Goal: Information Seeking & Learning: Learn about a topic

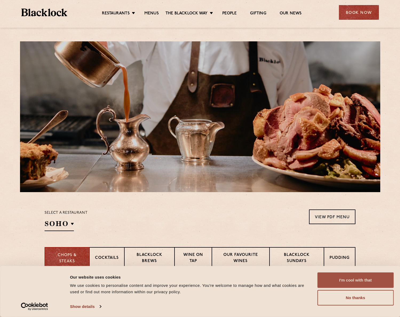
click at [359, 278] on button "I'm cool with that" at bounding box center [356, 280] width 76 height 15
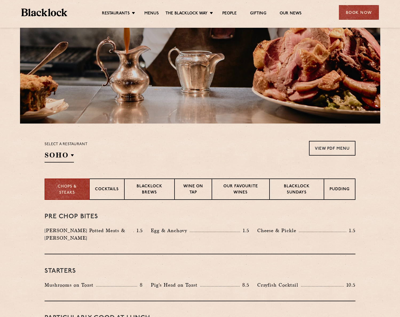
scroll to position [80, 0]
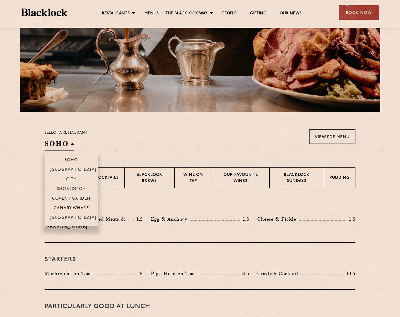
click at [63, 141] on h2 "SOHO" at bounding box center [59, 145] width 29 height 12
click at [74, 217] on p "[GEOGRAPHIC_DATA]" at bounding box center [73, 218] width 47 height 5
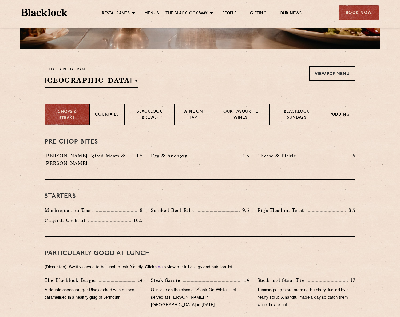
scroll to position [0, 0]
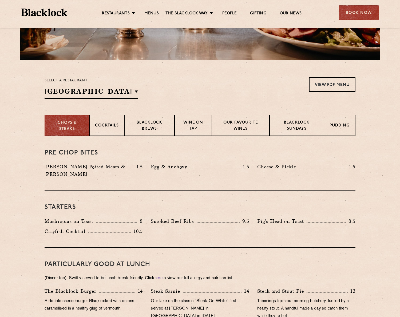
scroll to position [134, 0]
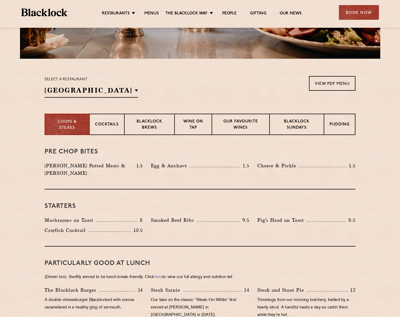
click at [340, 127] on p "Pudding" at bounding box center [340, 125] width 20 height 7
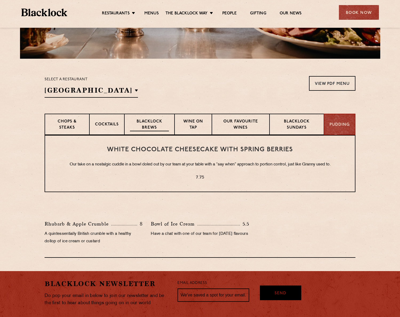
click at [151, 126] on p "Blacklock Brews" at bounding box center [149, 125] width 39 height 13
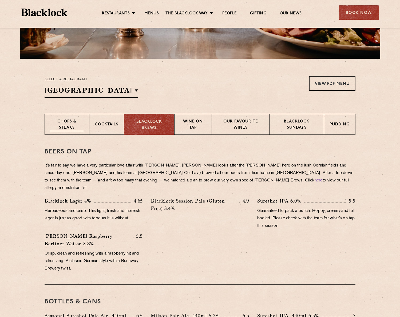
click at [65, 123] on p "Chops & Steaks" at bounding box center [66, 125] width 33 height 13
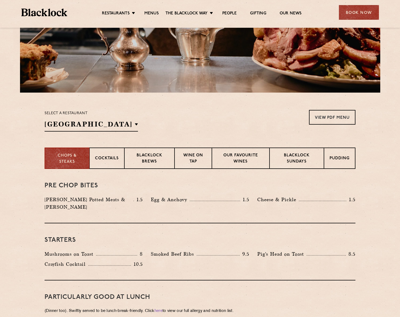
scroll to position [0, 0]
